Goal: Navigation & Orientation: Find specific page/section

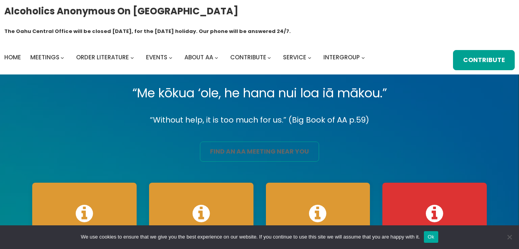
click at [237, 142] on link "find an aa meeting near you" at bounding box center [259, 152] width 119 height 20
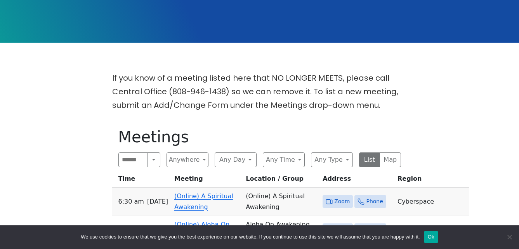
scroll to position [233, 0]
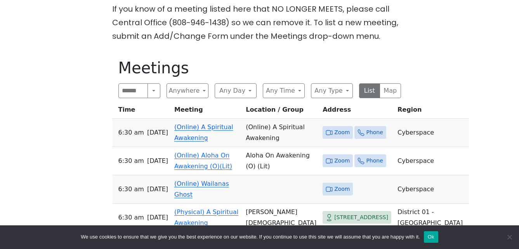
click at [198, 123] on link "(Online) A Spiritual Awakening" at bounding box center [203, 132] width 59 height 18
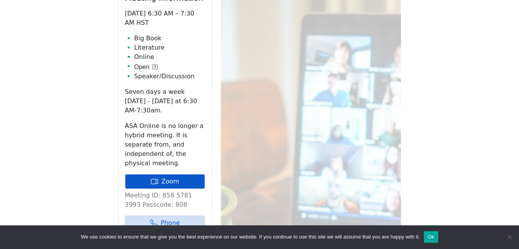
scroll to position [346, 0]
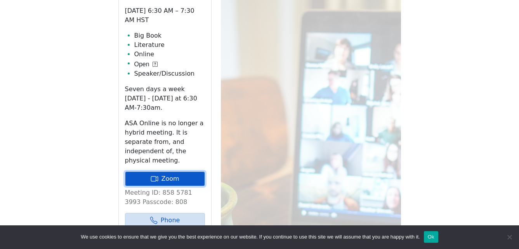
click at [193, 171] on link "Zoom" at bounding box center [165, 178] width 80 height 15
